Goal: Register for event/course

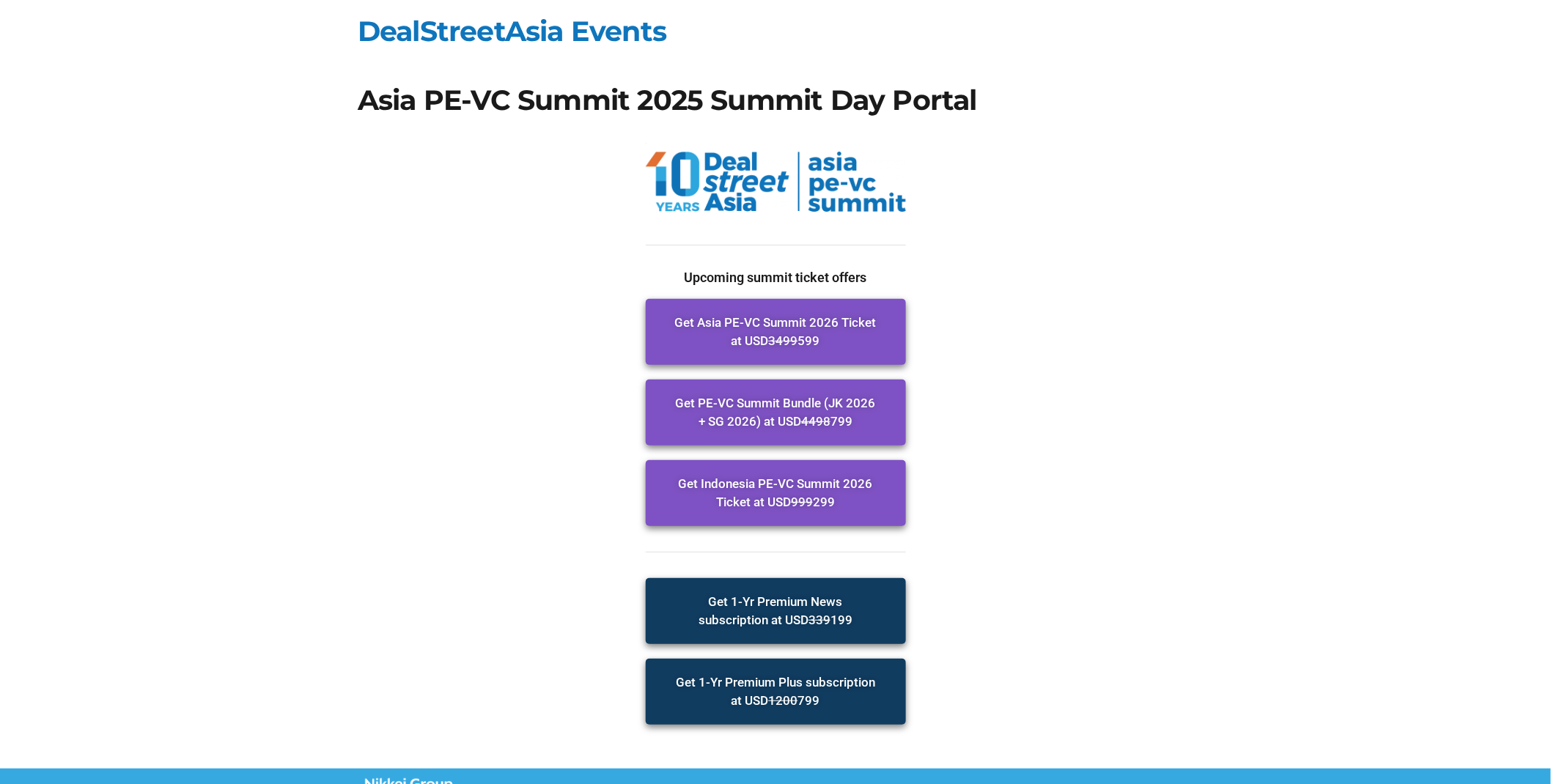
click at [1250, 361] on section "Upcoming summit ticket offers Get Asia PE-VC Summit 2026 Ticket at USD 3499 599…" at bounding box center [775, 493] width 1551 height 549
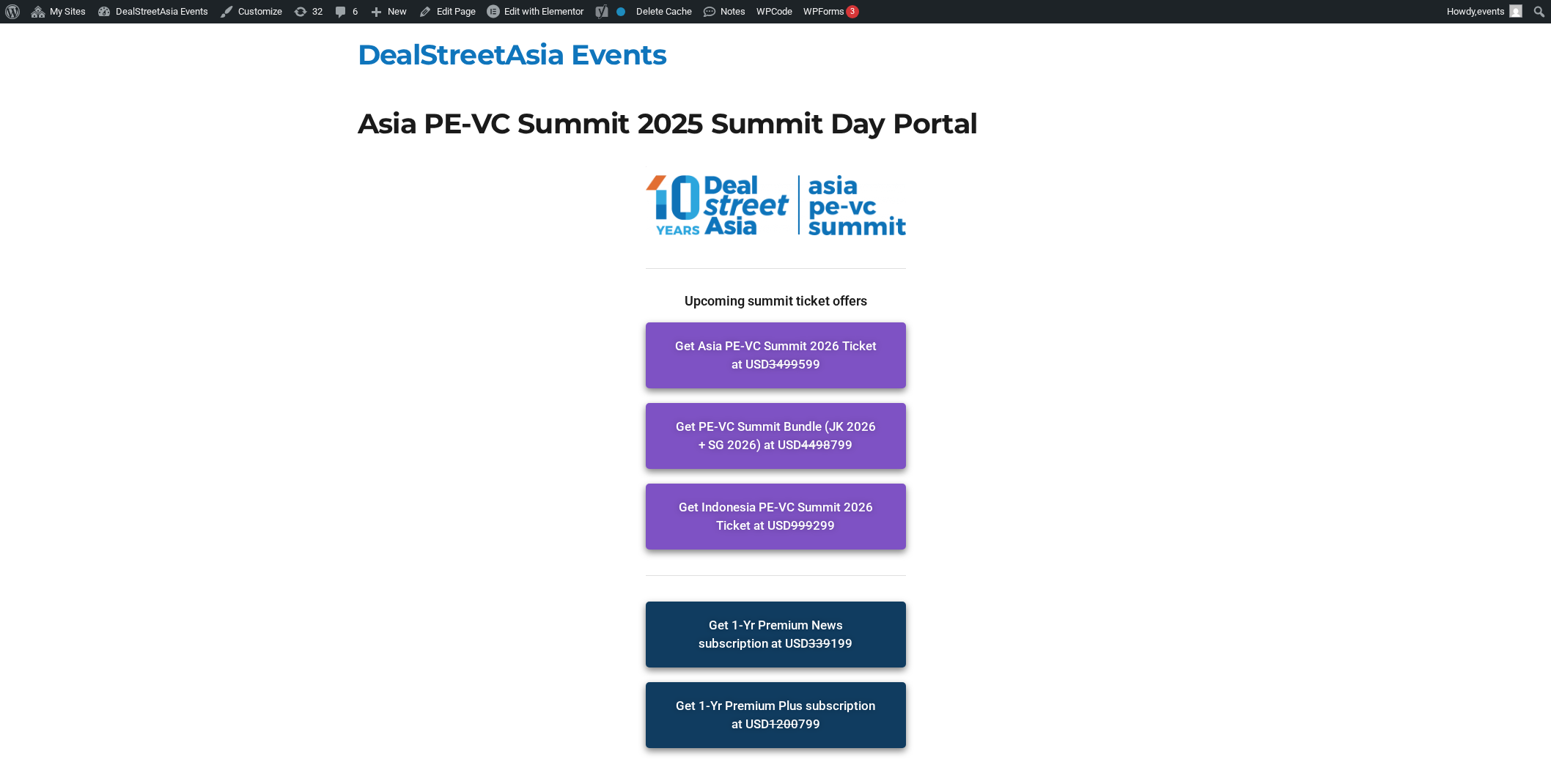
scroll to position [23, 0]
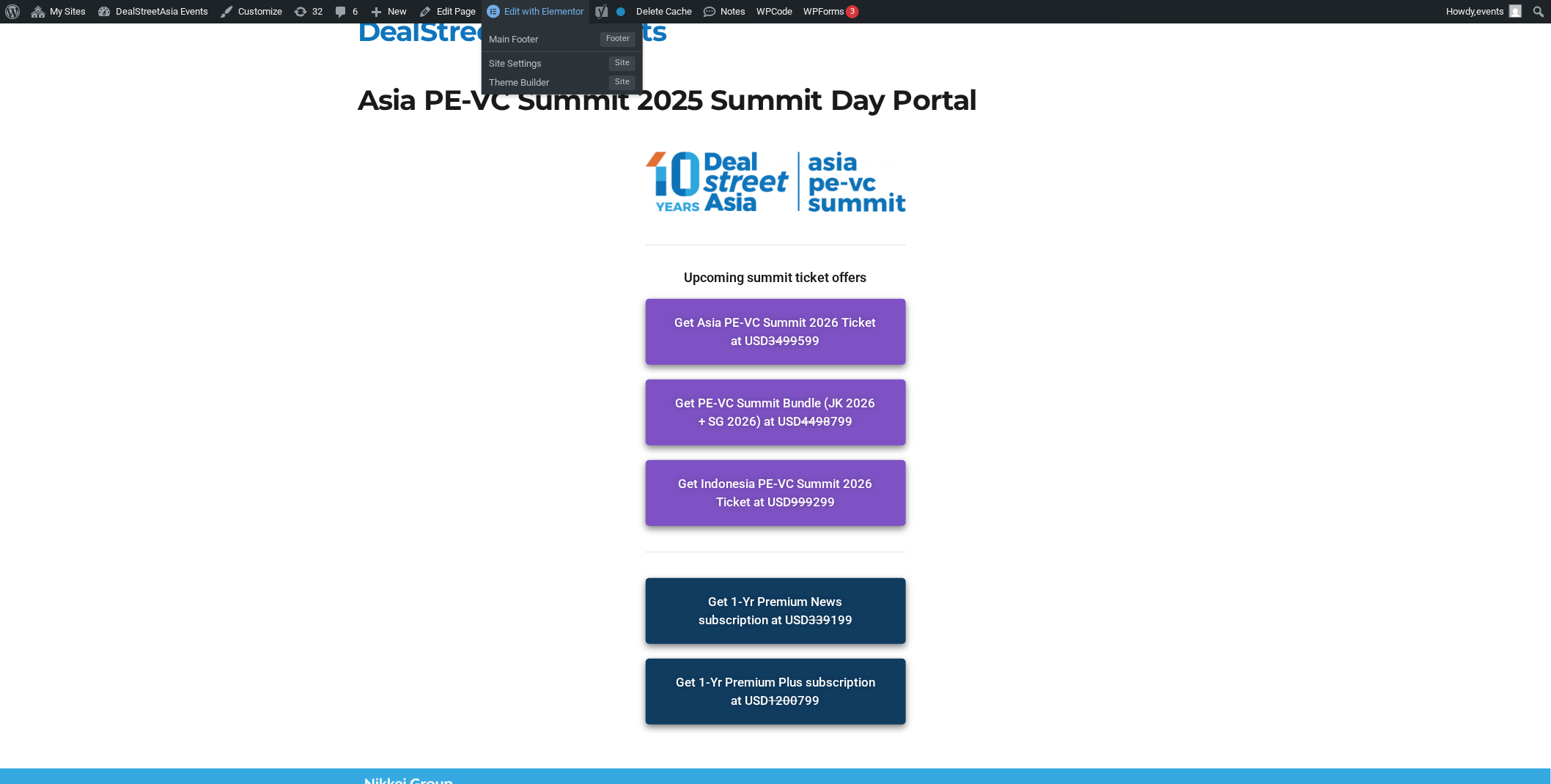
click at [539, 16] on link "Edit with Elementor" at bounding box center [535, 11] width 108 height 23
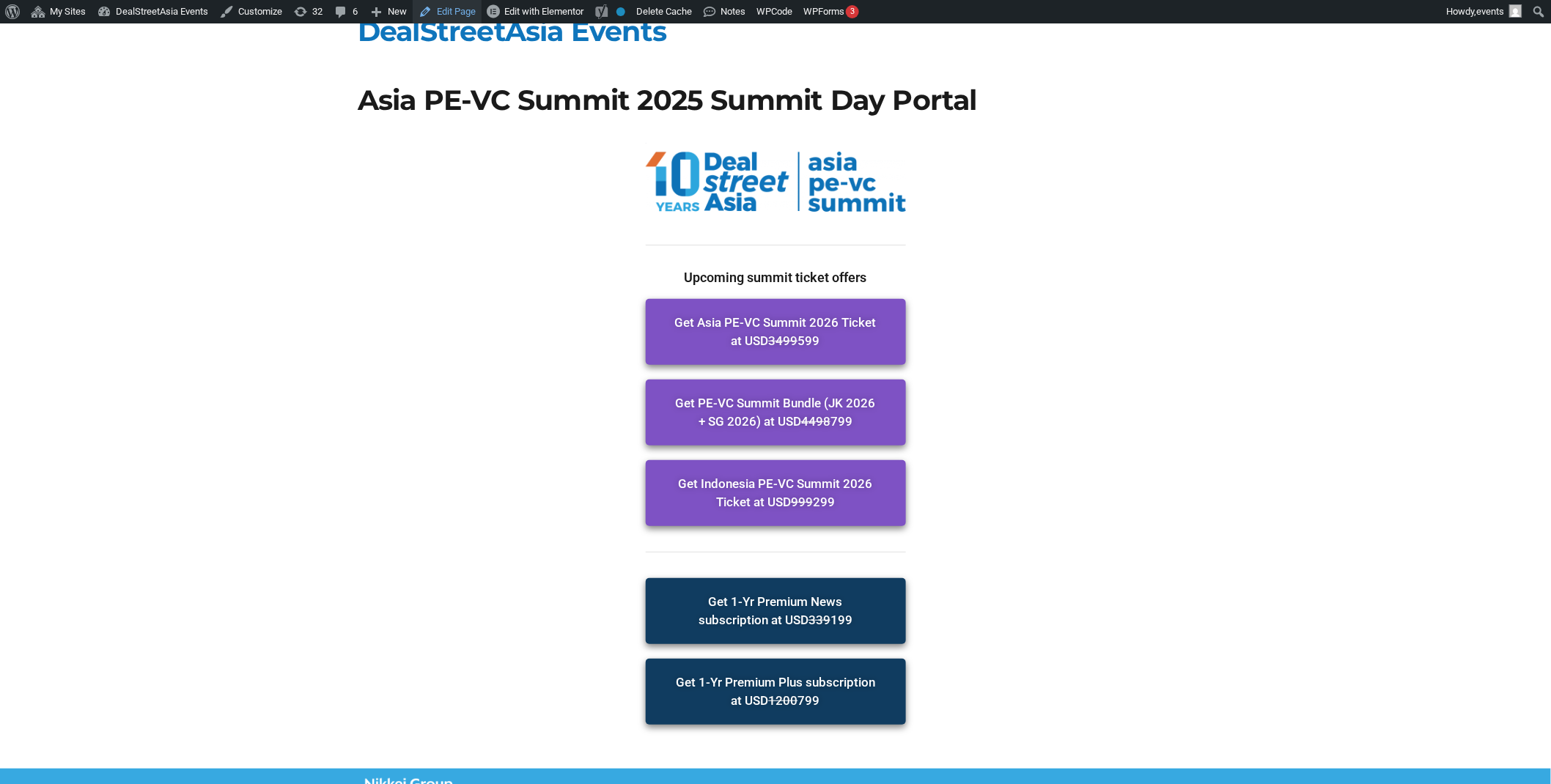
click at [445, 8] on link "Edit Page" at bounding box center [447, 11] width 69 height 23
click at [1178, 231] on section "Upcoming summit ticket offers Get Asia PE-VC Summit 2026 Ticket at USD 3499 599…" at bounding box center [775, 493] width 1551 height 549
click at [1280, 315] on section "Upcoming summit ticket offers Get Asia PE-VC Summit 2026 Ticket at USD 3499 599…" at bounding box center [775, 493] width 1551 height 549
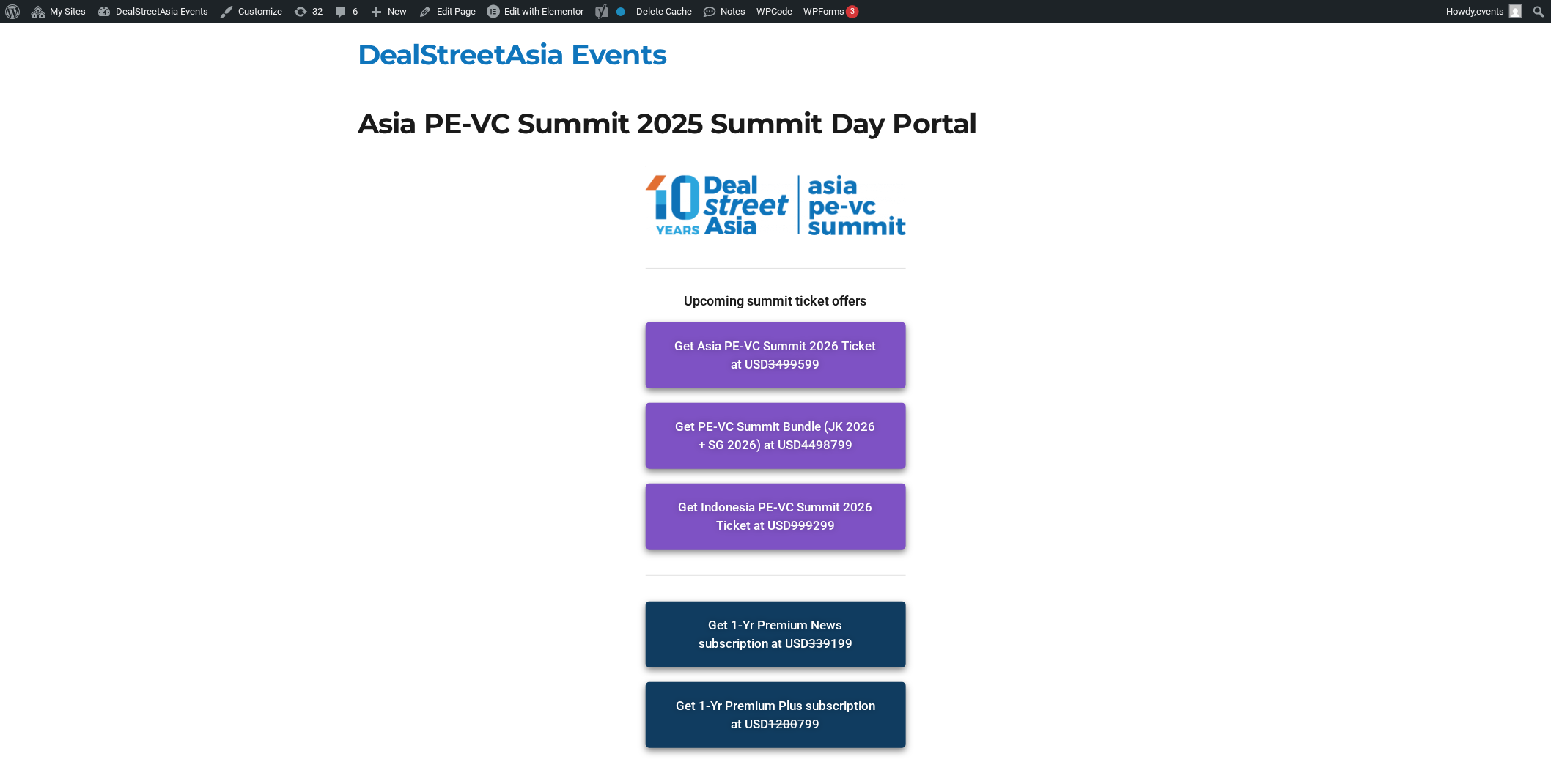
click at [1090, 107] on body "About WordPress About WordPress WordPress.org Documentation Support Feedback My…" at bounding box center [775, 498] width 1551 height 950
